Goal: Information Seeking & Learning: Understand process/instructions

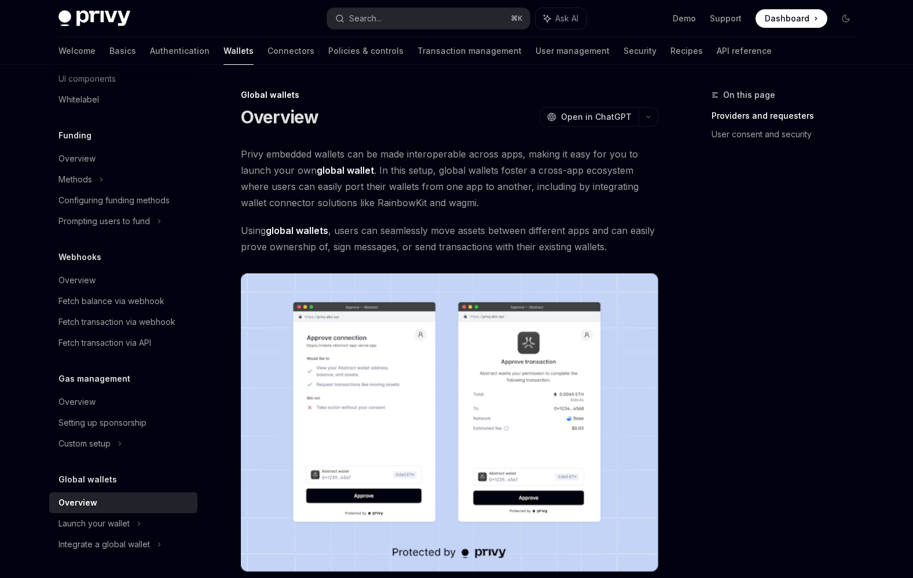
click at [728, 303] on div "On this page Providers and requesters User consent and security" at bounding box center [776, 333] width 176 height 490
click at [652, 120] on button "button" at bounding box center [649, 117] width 20 height 20
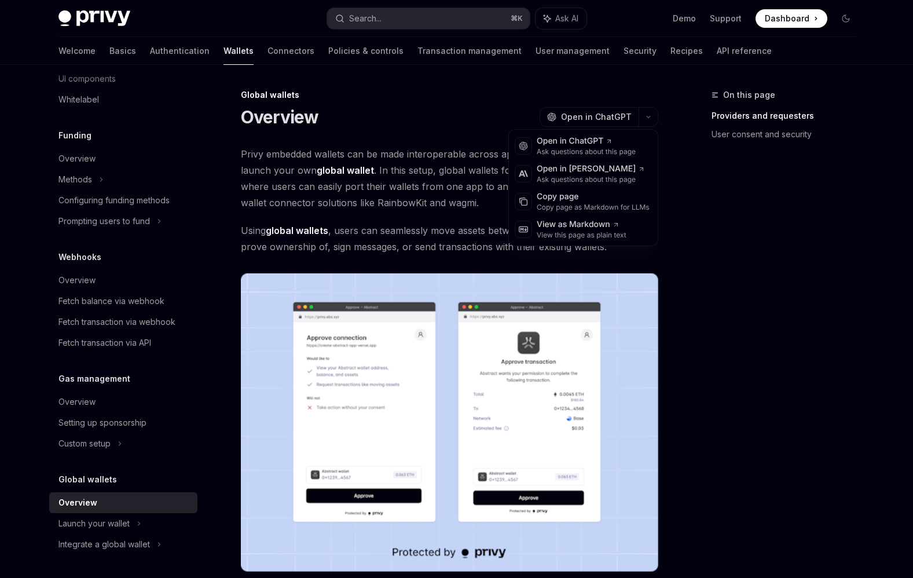
click at [761, 236] on div "On this page Providers and requesters User consent and security" at bounding box center [776, 333] width 176 height 490
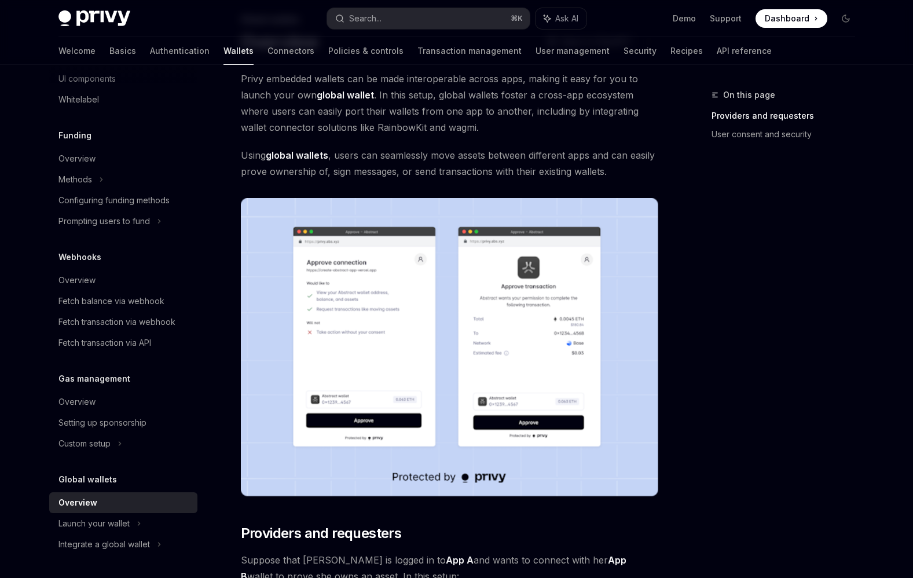
scroll to position [118, 0]
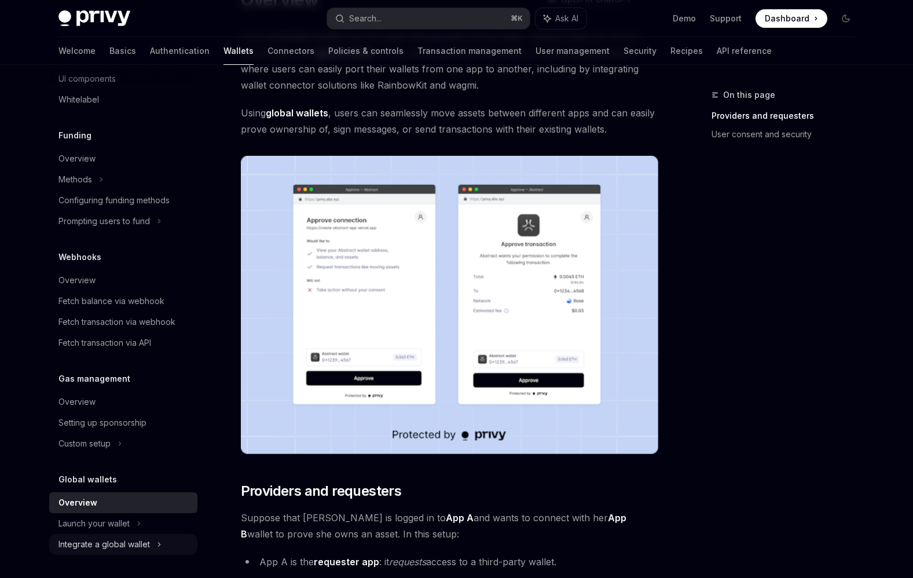
click at [105, 542] on div "Integrate a global wallet" at bounding box center [103, 544] width 91 height 14
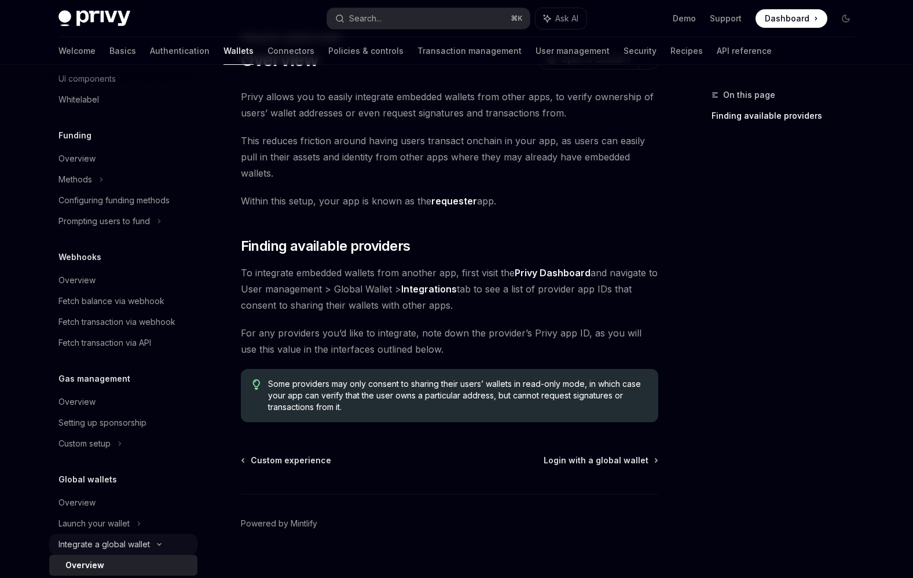
click at [108, 540] on div "Integrate a global wallet" at bounding box center [103, 544] width 91 height 14
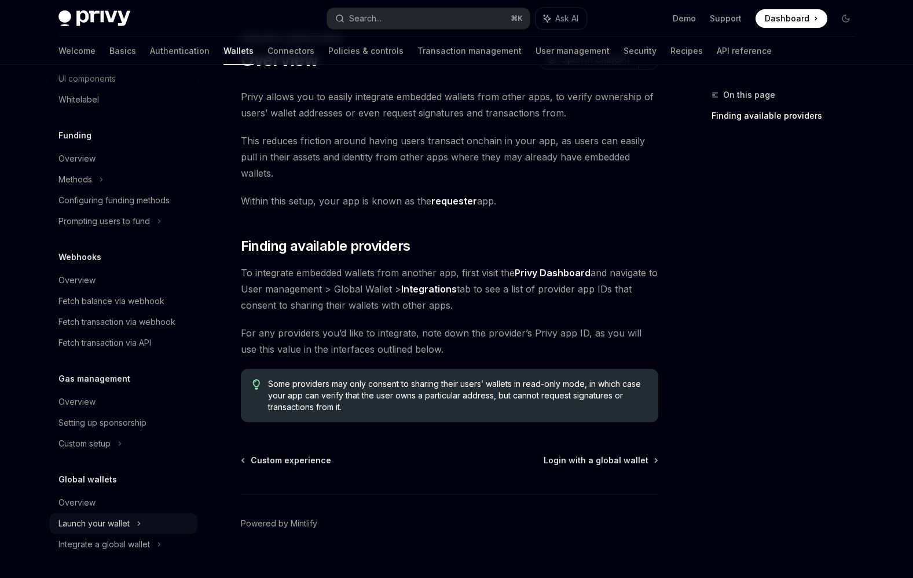
click at [122, 518] on div "Launch your wallet" at bounding box center [93, 523] width 71 height 14
type textarea "*"
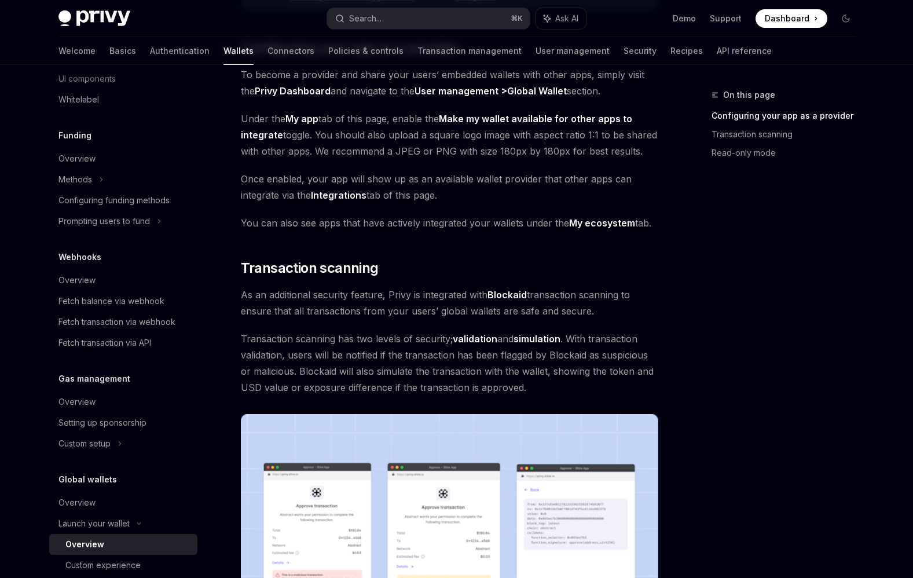
scroll to position [78, 0]
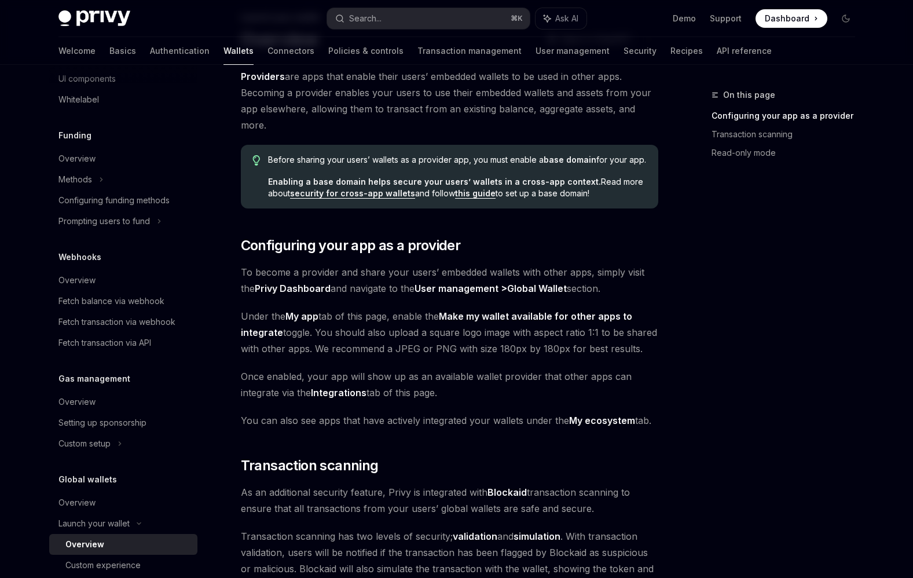
click at [313, 334] on span "Under the My app tab of this page, enable the Make my wallet available for othe…" at bounding box center [449, 332] width 417 height 49
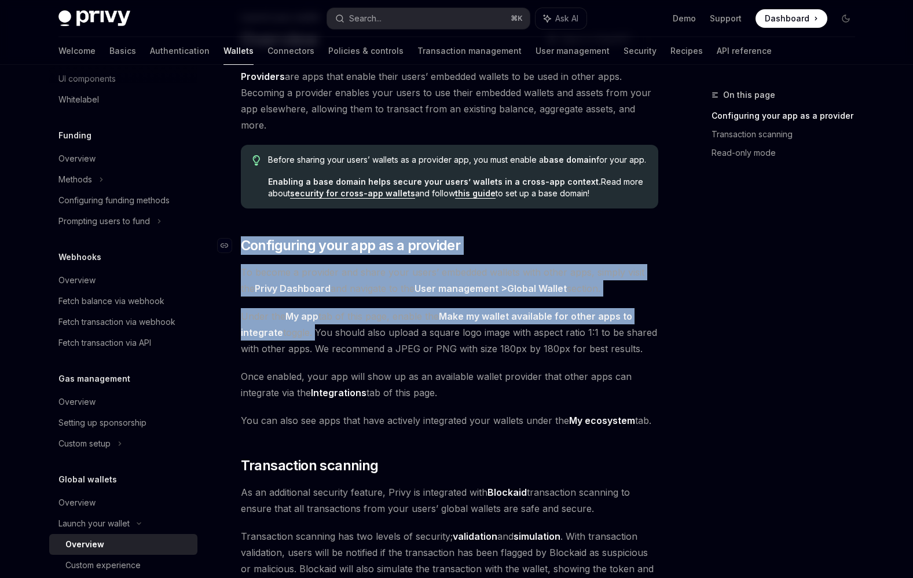
drag, startPoint x: 314, startPoint y: 333, endPoint x: 230, endPoint y: 236, distance: 128.8
copy div "​ Configuring your app as a provider To become a provider and share your users’…"
